Goal: Task Accomplishment & Management: Manage account settings

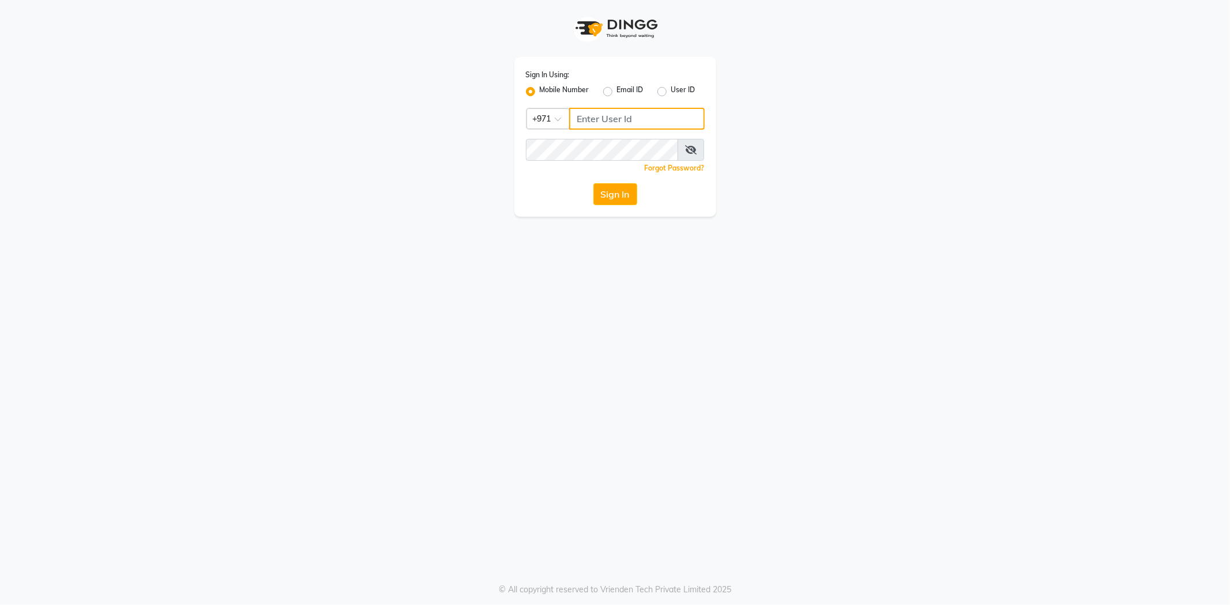
click at [635, 121] on input "Username" at bounding box center [636, 119] width 135 height 22
type input "547489628"
click at [604, 198] on button "Sign In" at bounding box center [615, 194] width 44 height 22
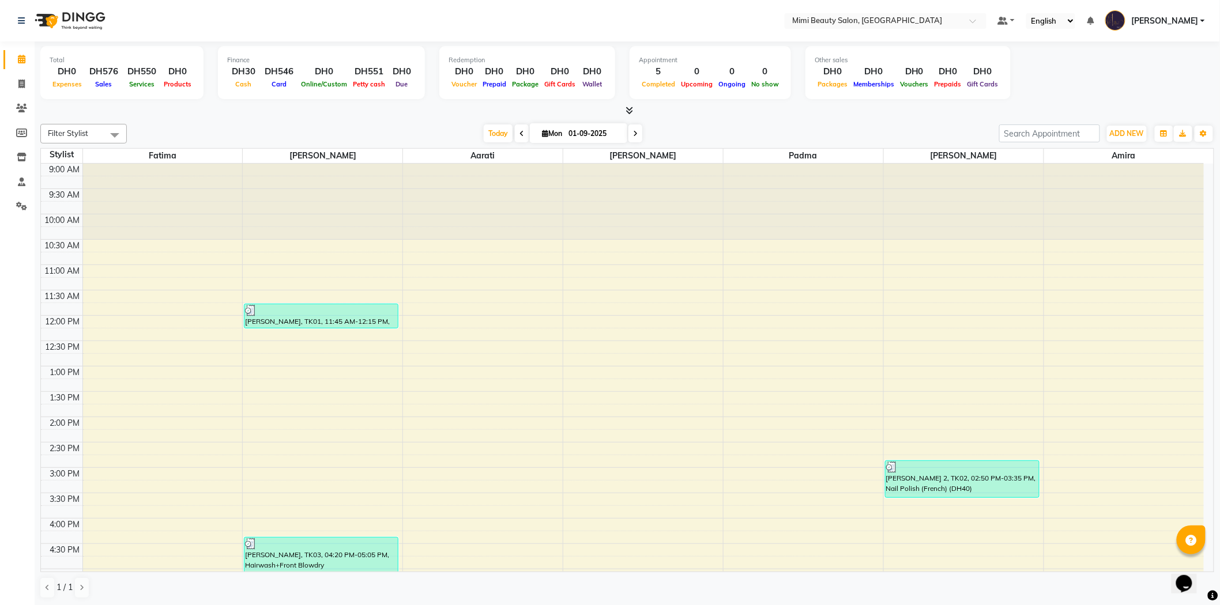
click at [1198, 20] on span "[PERSON_NAME]" at bounding box center [1164, 21] width 67 height 12
click at [1143, 83] on link "Sign out" at bounding box center [1145, 83] width 105 height 18
